Goal: Task Accomplishment & Management: Manage account settings

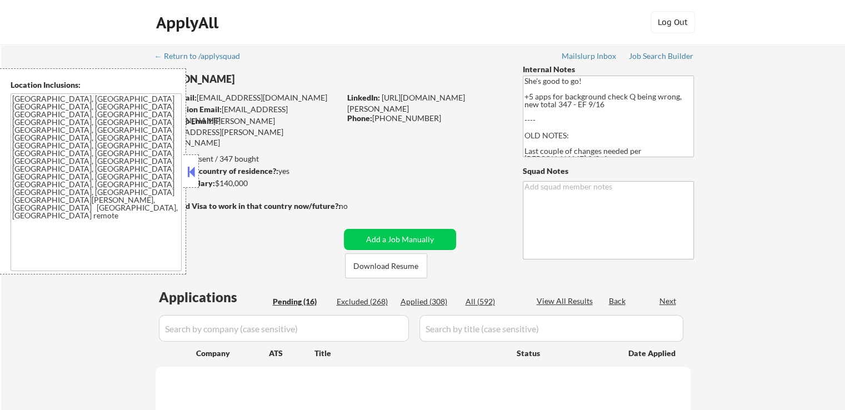
select select ""pending""
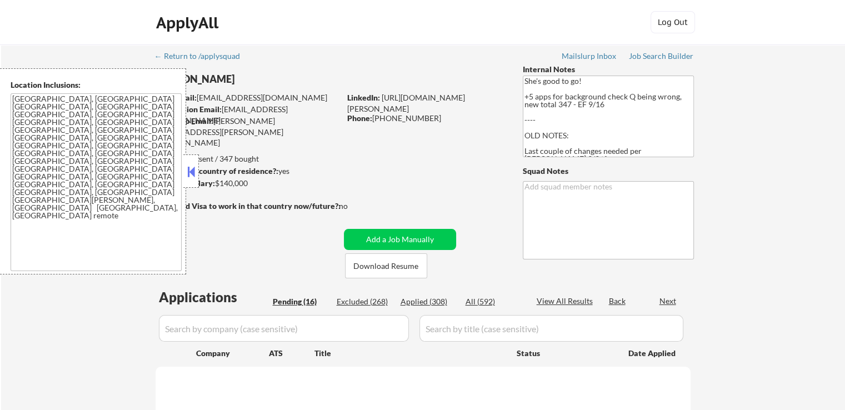
select select ""pending""
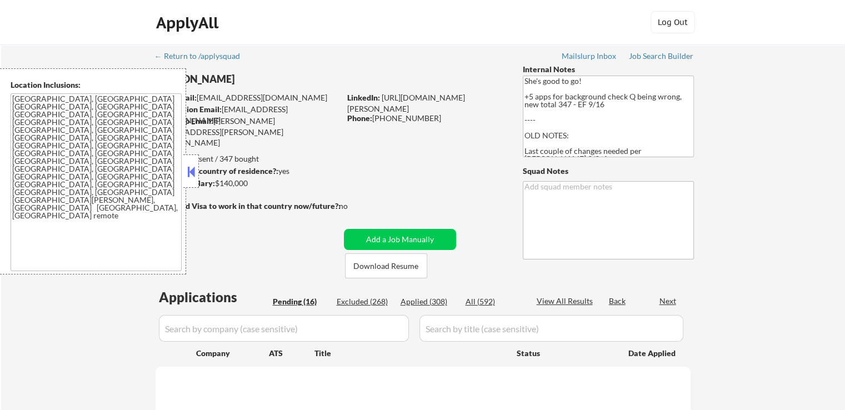
select select ""pending""
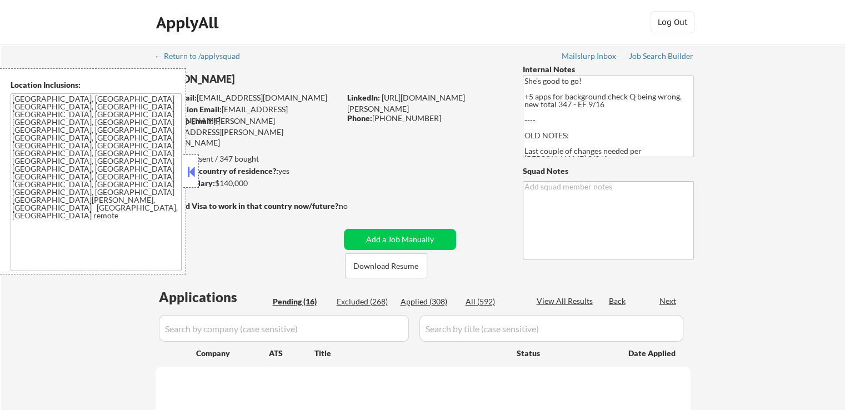
select select ""pending""
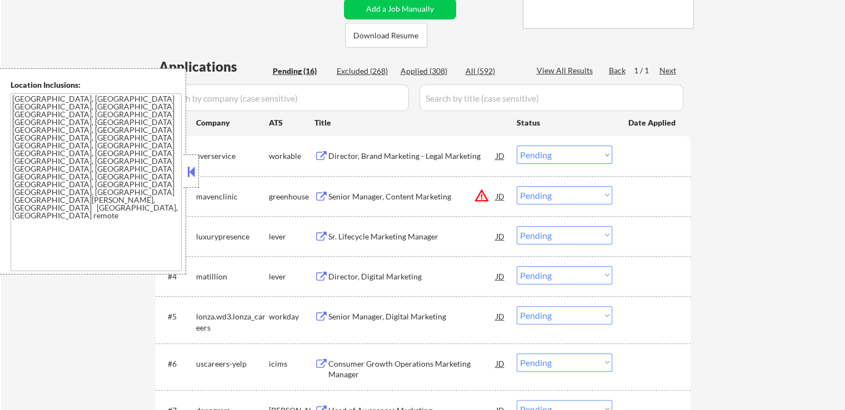
scroll to position [278, 0]
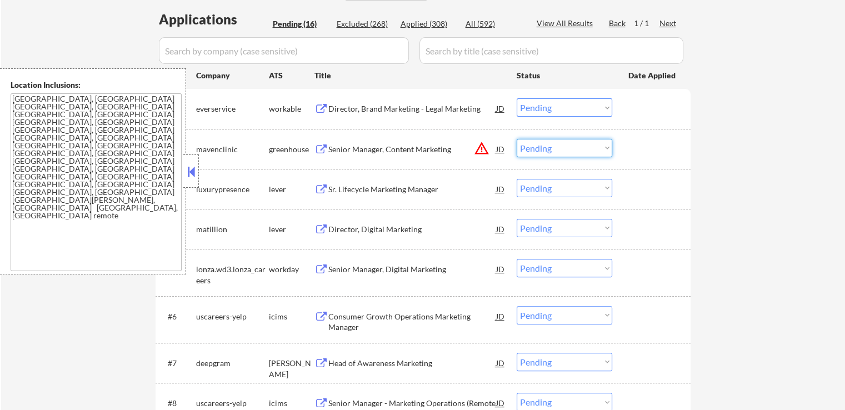
click at [540, 149] on select "Choose an option... Pending Applied Excluded (Questions) Excluded (Expired) Exc…" at bounding box center [565, 148] width 96 height 18
click at [517, 139] on select "Choose an option... Pending Applied Excluded (Questions) Excluded (Expired) Exc…" at bounding box center [565, 148] width 96 height 18
click at [746, 206] on div "← Return to /applysquad Mailslurp Inbox Job Search Builder [PERSON_NAME] User E…" at bounding box center [423, 294] width 844 height 1054
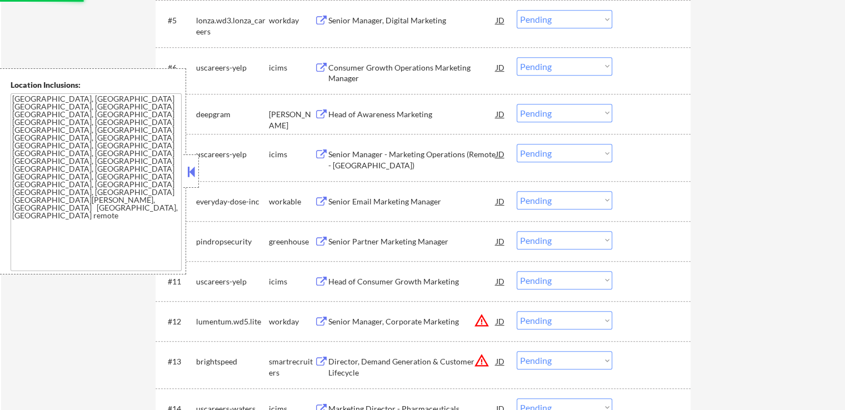
scroll to position [555, 0]
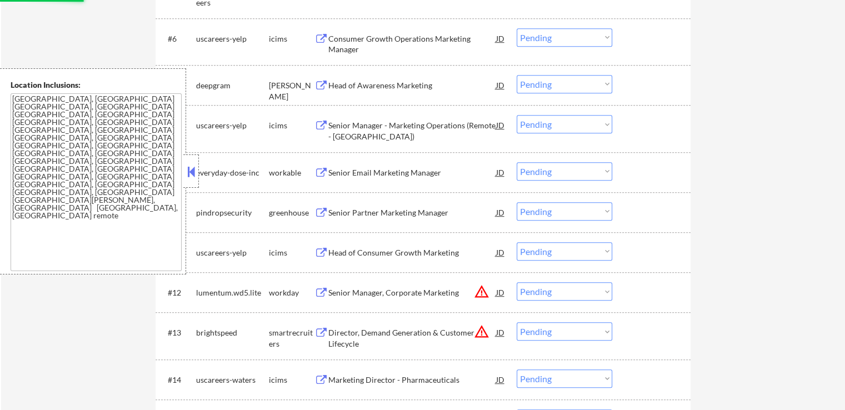
select select ""pending""
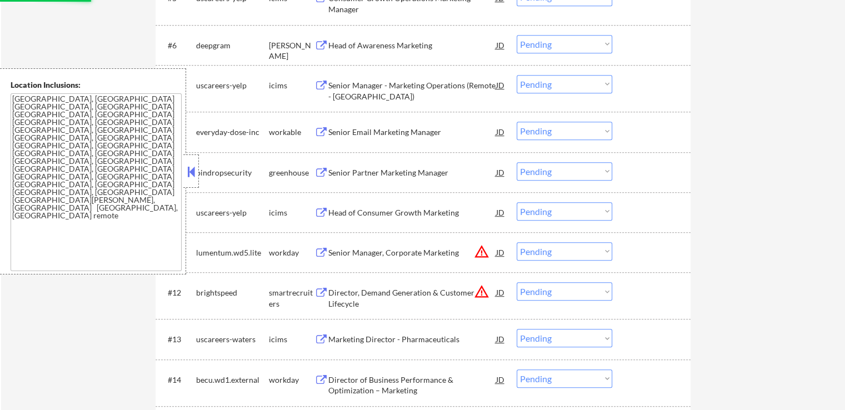
scroll to position [667, 0]
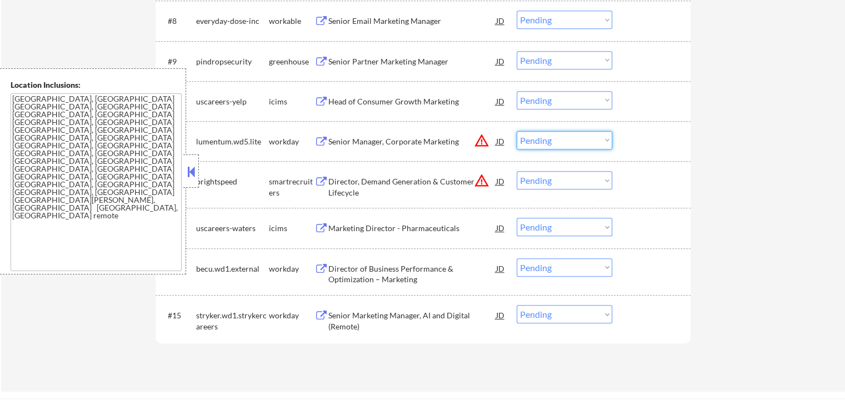
drag, startPoint x: 530, startPoint y: 147, endPoint x: 535, endPoint y: 148, distance: 5.6
click at [530, 147] on select "Choose an option... Pending Applied Excluded (Questions) Excluded (Expired) Exc…" at bounding box center [565, 140] width 96 height 18
select select ""excluded__location_""
click at [517, 131] on select "Choose an option... Pending Applied Excluded (Questions) Excluded (Expired) Exc…" at bounding box center [565, 140] width 96 height 18
drag, startPoint x: 560, startPoint y: 182, endPoint x: 566, endPoint y: 186, distance: 6.8
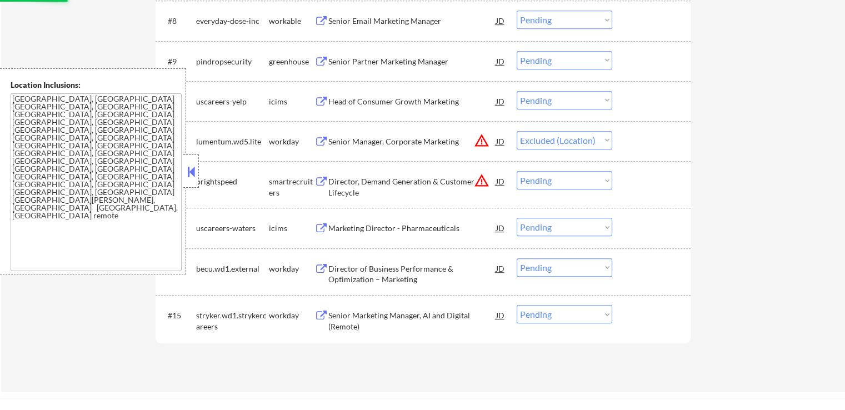
click at [560, 182] on select "Choose an option... Pending Applied Excluded (Questions) Excluded (Expired) Exc…" at bounding box center [565, 180] width 96 height 18
select select ""excluded__location_""
click at [517, 171] on select "Choose an option... Pending Applied Excluded (Questions) Excluded (Expired) Exc…" at bounding box center [565, 180] width 96 height 18
select select ""pending""
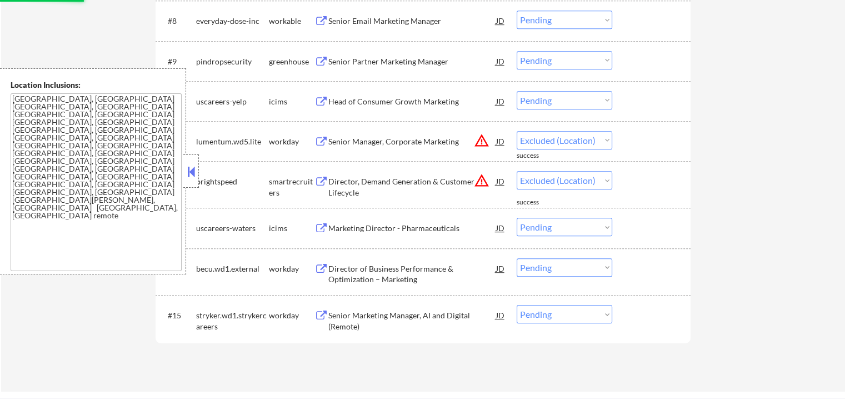
select select ""pending""
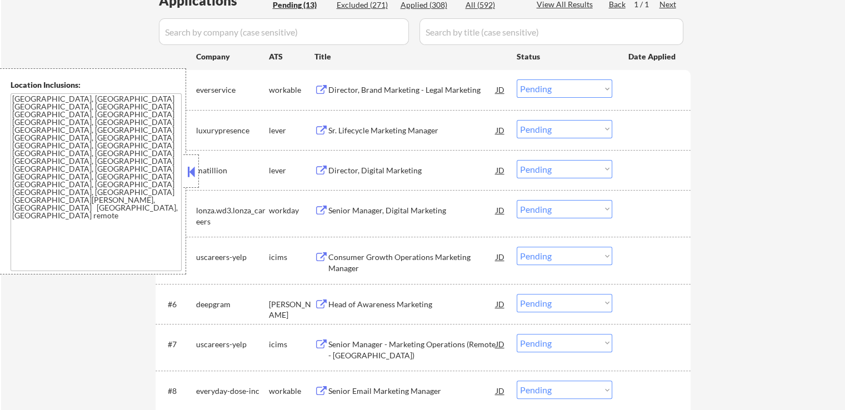
scroll to position [278, 0]
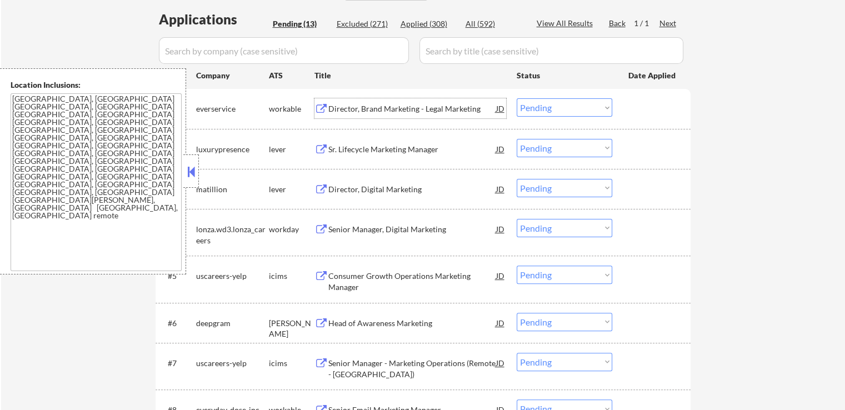
click at [428, 118] on div "Director, Brand Marketing - Legal Marketing" at bounding box center [412, 108] width 168 height 20
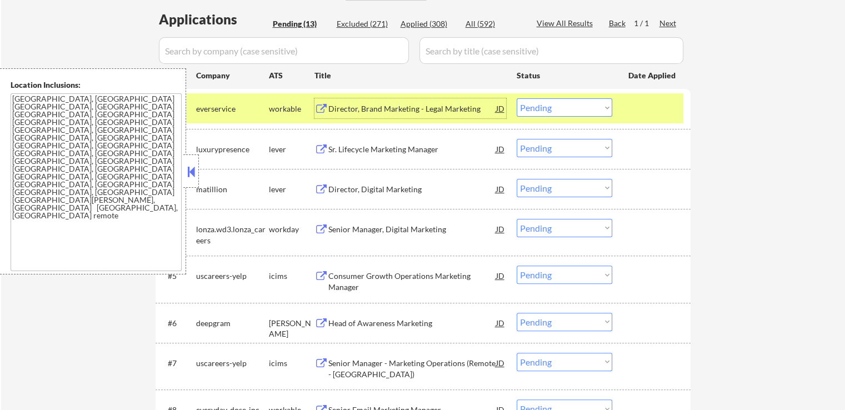
click at [424, 144] on div "Sr. Lifecycle Marketing Manager" at bounding box center [412, 149] width 168 height 11
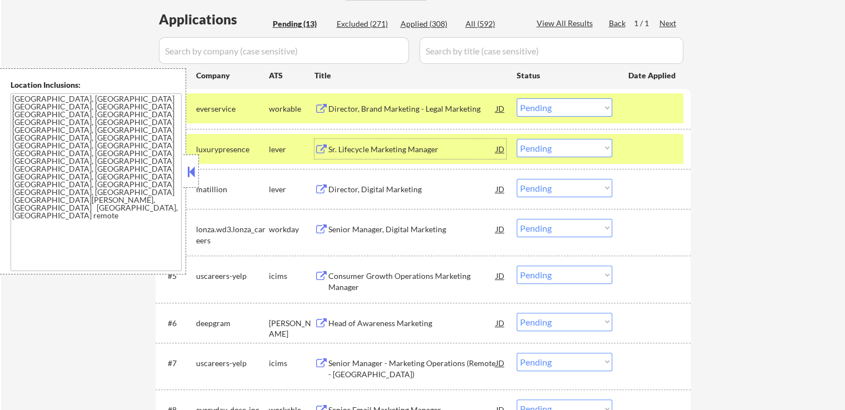
click at [560, 110] on select "Choose an option... Pending Applied Excluded (Questions) Excluded (Expired) Exc…" at bounding box center [565, 107] width 96 height 18
click at [517, 98] on select "Choose an option... Pending Applied Excluded (Questions) Excluded (Expired) Exc…" at bounding box center [565, 107] width 96 height 18
click at [427, 196] on div "Director, Digital Marketing" at bounding box center [412, 189] width 168 height 20
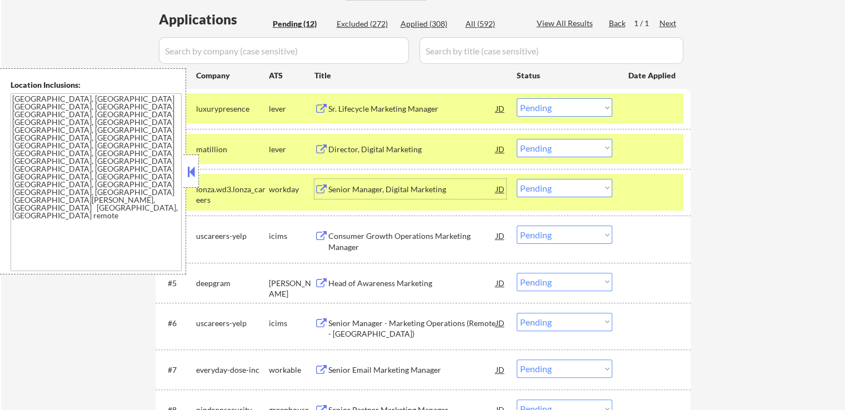
click at [562, 103] on select "Choose an option... Pending Applied Excluded (Questions) Excluded (Expired) Exc…" at bounding box center [565, 107] width 96 height 18
click at [517, 98] on select "Choose an option... Pending Applied Excluded (Questions) Excluded (Expired) Exc…" at bounding box center [565, 107] width 96 height 18
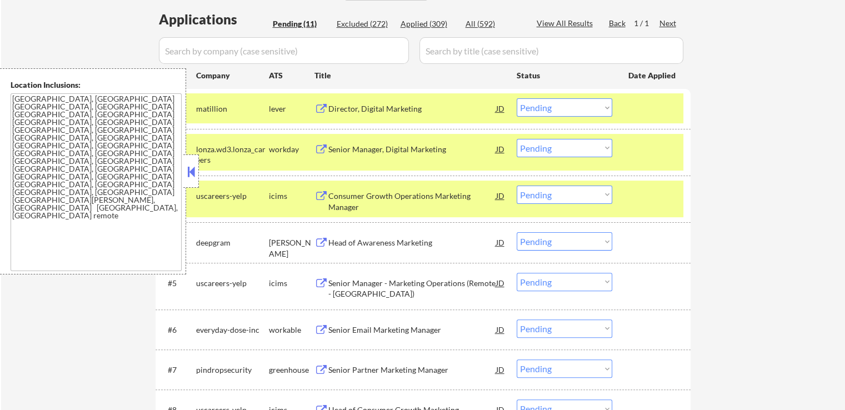
click at [416, 147] on div "Senior Manager, Digital Marketing" at bounding box center [412, 149] width 168 height 11
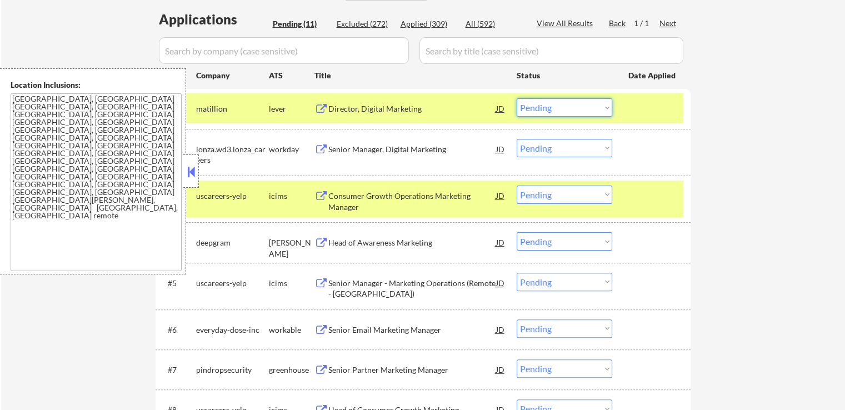
drag, startPoint x: 547, startPoint y: 108, endPoint x: 544, endPoint y: 114, distance: 6.0
click at [547, 108] on select "Choose an option... Pending Applied Excluded (Questions) Excluded (Expired) Exc…" at bounding box center [565, 107] width 96 height 18
click at [517, 98] on select "Choose an option... Pending Applied Excluded (Questions) Excluded (Expired) Exc…" at bounding box center [565, 107] width 96 height 18
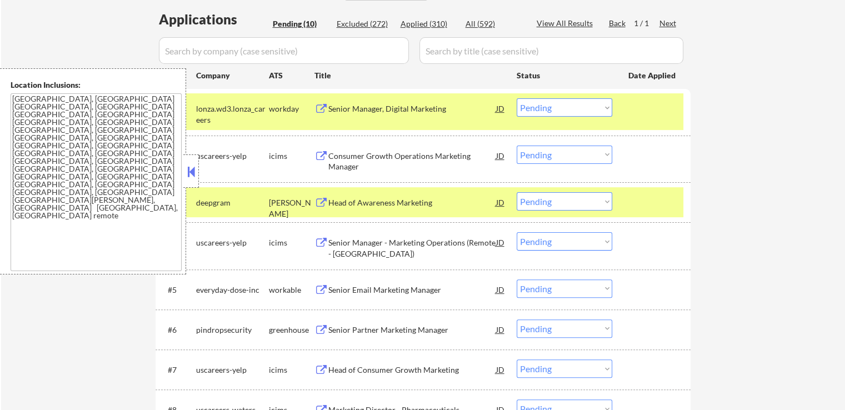
click at [428, 149] on div "Consumer Growth Operations Marketing Manager" at bounding box center [412, 159] width 168 height 27
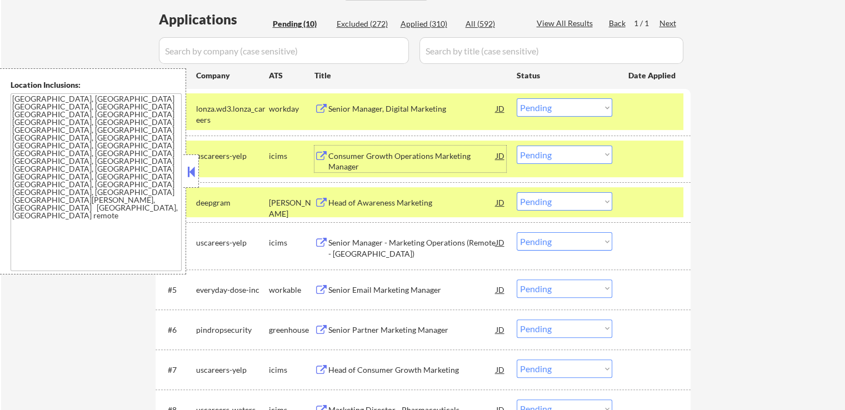
click at [556, 101] on select "Choose an option... Pending Applied Excluded (Questions) Excluded (Expired) Exc…" at bounding box center [565, 107] width 96 height 18
click at [517, 98] on select "Choose an option... Pending Applied Excluded (Questions) Excluded (Expired) Exc…" at bounding box center [565, 107] width 96 height 18
click at [423, 205] on div "Head of Awareness Marketing" at bounding box center [412, 202] width 168 height 11
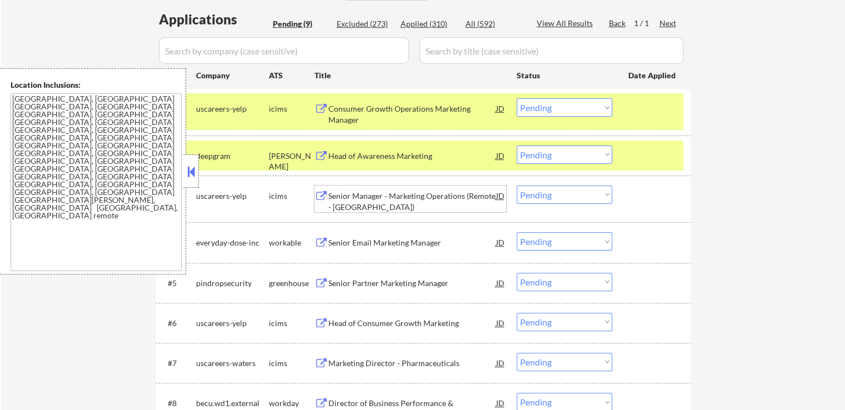
click at [552, 108] on select "Choose an option... Pending Applied Excluded (Questions) Excluded (Expired) Exc…" at bounding box center [565, 107] width 96 height 18
click at [517, 98] on select "Choose an option... Pending Applied Excluded (Questions) Excluded (Expired) Exc…" at bounding box center [565, 107] width 96 height 18
click at [422, 193] on div "Senior Manager - Marketing Operations (Remote - [GEOGRAPHIC_DATA])" at bounding box center [412, 202] width 168 height 22
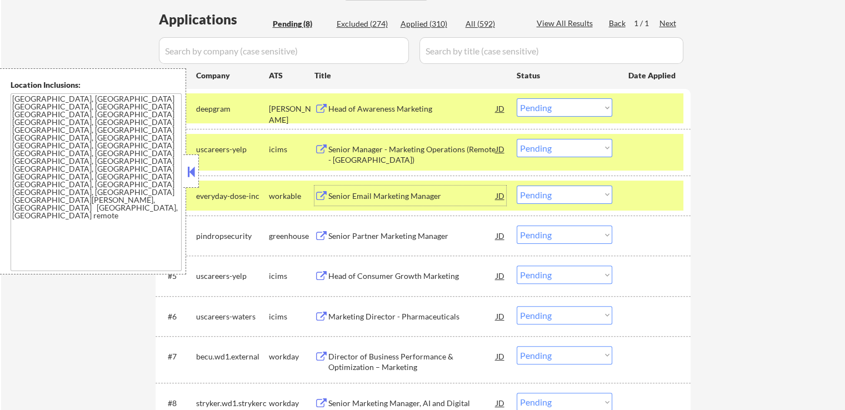
drag, startPoint x: 567, startPoint y: 105, endPoint x: 565, endPoint y: 114, distance: 9.0
click at [567, 105] on select "Choose an option... Pending Applied Excluded (Questions) Excluded (Expired) Exc…" at bounding box center [565, 107] width 96 height 18
click at [517, 98] on select "Choose an option... Pending Applied Excluded (Questions) Excluded (Expired) Exc…" at bounding box center [565, 107] width 96 height 18
click at [457, 198] on div "Senior Email Marketing Manager" at bounding box center [412, 196] width 168 height 11
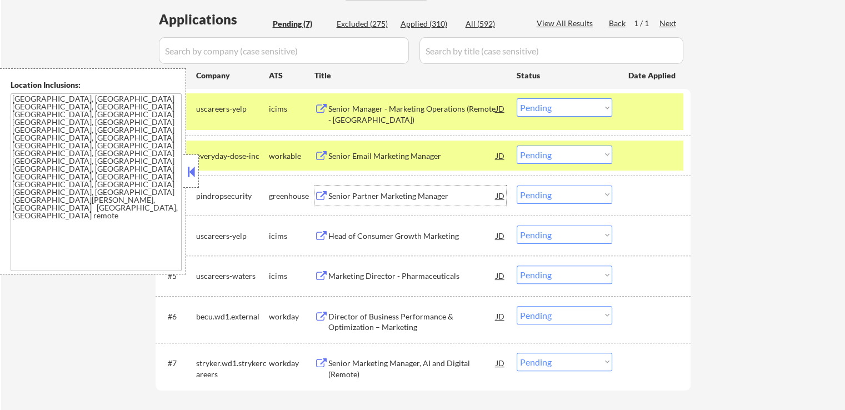
drag, startPoint x: 551, startPoint y: 101, endPoint x: 553, endPoint y: 113, distance: 12.3
click at [551, 101] on select "Choose an option... Pending Applied Excluded (Questions) Excluded (Expired) Exc…" at bounding box center [565, 107] width 96 height 18
click at [517, 98] on select "Choose an option... Pending Applied Excluded (Questions) Excluded (Expired) Exc…" at bounding box center [565, 107] width 96 height 18
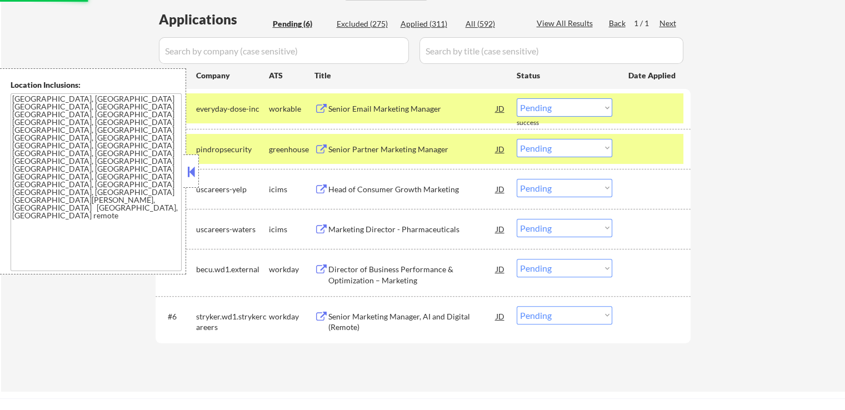
click at [436, 151] on div "Senior Partner Marketing Manager" at bounding box center [412, 149] width 168 height 11
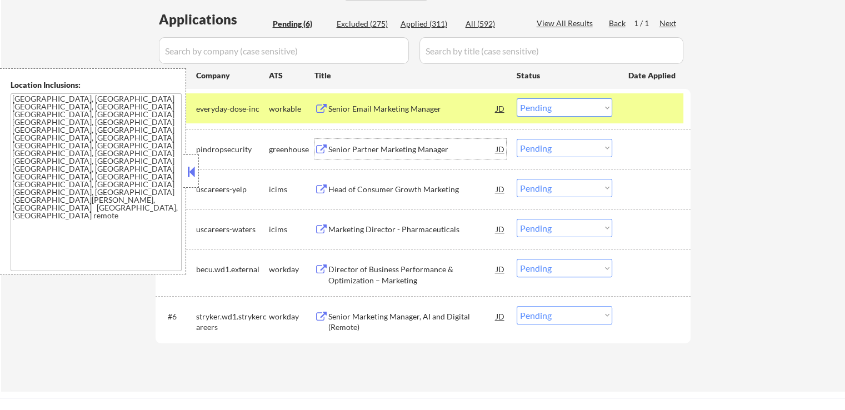
click at [532, 108] on select "Choose an option... Pending Applied Excluded (Questions) Excluded (Expired) Exc…" at bounding box center [565, 107] width 96 height 18
click at [517, 98] on select "Choose an option... Pending Applied Excluded (Questions) Excluded (Expired) Exc…" at bounding box center [565, 107] width 96 height 18
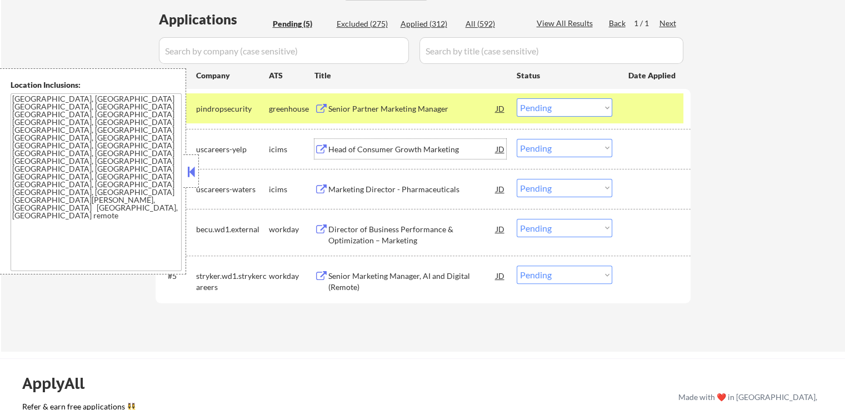
click at [417, 148] on div "Head of Consumer Growth Marketing" at bounding box center [412, 149] width 168 height 11
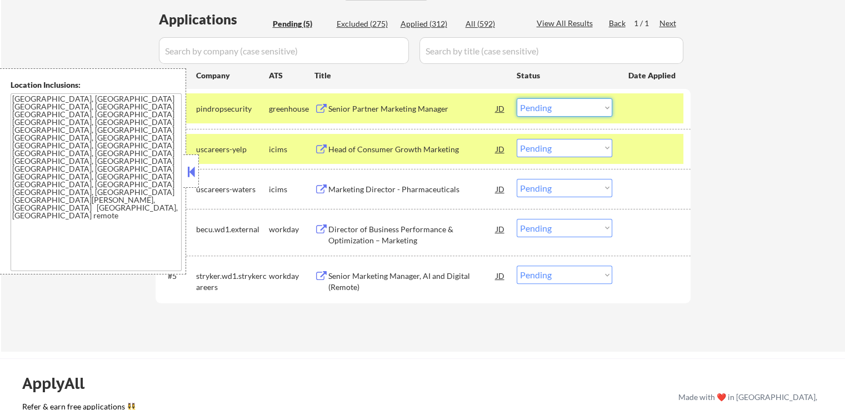
drag, startPoint x: 562, startPoint y: 105, endPoint x: 564, endPoint y: 114, distance: 9.6
click at [562, 106] on select "Choose an option... Pending Applied Excluded (Questions) Excluded (Expired) Exc…" at bounding box center [565, 107] width 96 height 18
click at [517, 98] on select "Choose an option... Pending Applied Excluded (Questions) Excluded (Expired) Exc…" at bounding box center [565, 107] width 96 height 18
click at [436, 192] on div "Marketing Director - Pharmaceuticals" at bounding box center [412, 189] width 168 height 11
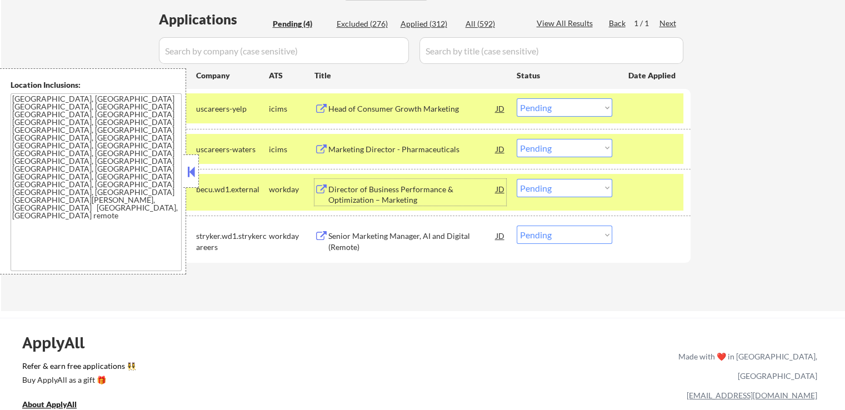
drag, startPoint x: 543, startPoint y: 107, endPoint x: 542, endPoint y: 113, distance: 5.7
click at [543, 107] on select "Choose an option... Pending Applied Excluded (Questions) Excluded (Expired) Exc…" at bounding box center [565, 107] width 96 height 18
click at [517, 98] on select "Choose an option... Pending Applied Excluded (Questions) Excluded (Expired) Exc…" at bounding box center [565, 107] width 96 height 18
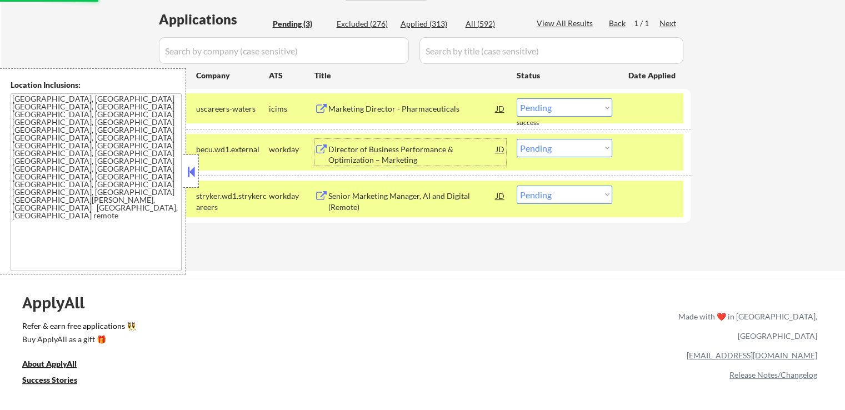
click at [429, 155] on div "Director of Business Performance & Optimization – Marketing" at bounding box center [412, 155] width 168 height 22
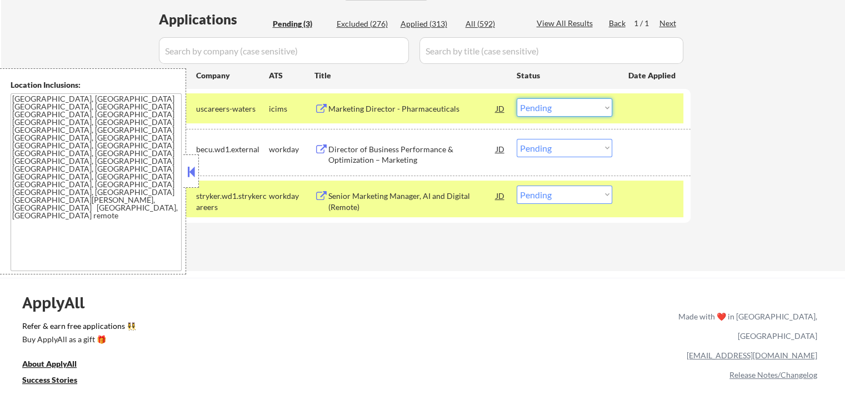
click at [551, 107] on select "Choose an option... Pending Applied Excluded (Questions) Excluded (Expired) Exc…" at bounding box center [565, 107] width 96 height 18
click at [517, 98] on select "Choose an option... Pending Applied Excluded (Questions) Excluded (Expired) Exc…" at bounding box center [565, 107] width 96 height 18
click at [442, 205] on div "Senior Marketing Manager, AI and Digital (Remote)" at bounding box center [412, 202] width 168 height 22
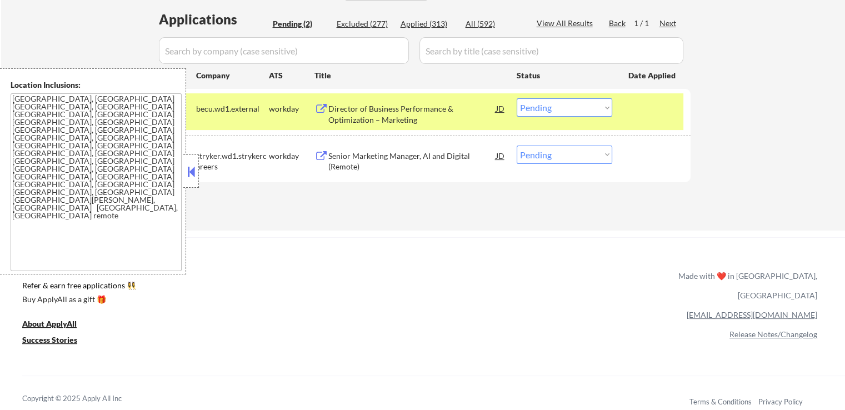
click at [540, 108] on select "Choose an option... Pending Applied Excluded (Questions) Excluded (Expired) Exc…" at bounding box center [565, 107] width 96 height 18
click at [517, 98] on select "Choose an option... Pending Applied Excluded (Questions) Excluded (Expired) Exc…" at bounding box center [565, 107] width 96 height 18
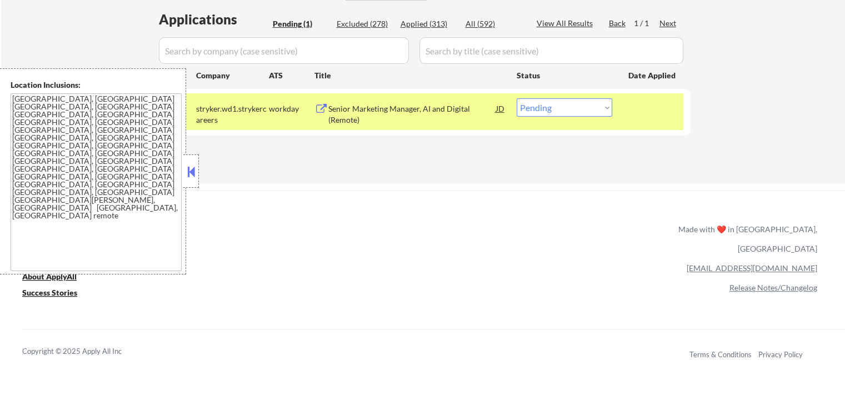
drag, startPoint x: 558, startPoint y: 106, endPoint x: 557, endPoint y: 114, distance: 9.0
click at [557, 107] on select "Choose an option... Pending Applied Excluded (Questions) Excluded (Expired) Exc…" at bounding box center [565, 107] width 96 height 18
select select ""excluded__expired_""
click at [517, 98] on select "Choose an option... Pending Applied Excluded (Questions) Excluded (Expired) Exc…" at bounding box center [565, 107] width 96 height 18
